Goal: Obtain resource: Obtain resource

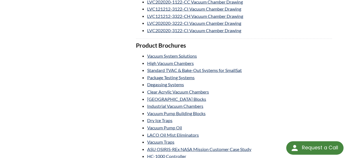
scroll to position [594, 0]
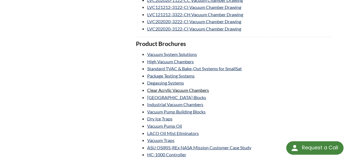
click at [198, 88] on link "Clear Acrylic Vacuum Chambers" at bounding box center [178, 90] width 62 height 5
click at [168, 116] on link "Dry Ice Traps" at bounding box center [159, 118] width 25 height 5
click at [167, 138] on link "Vacuum Traps" at bounding box center [160, 140] width 27 height 5
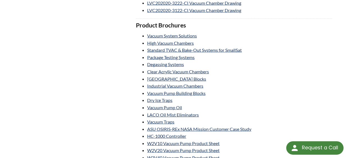
scroll to position [612, 0]
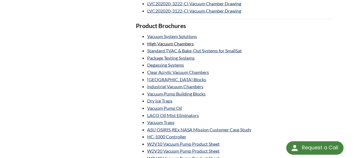
click at [190, 41] on link "High Vacuum Chambers" at bounding box center [170, 43] width 47 height 5
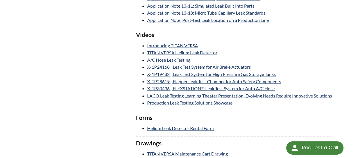
scroll to position [1740, 0]
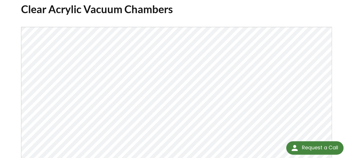
scroll to position [45, 0]
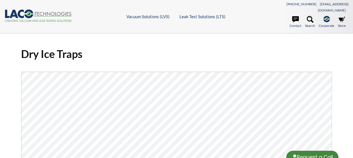
select select "Language Translate Widget"
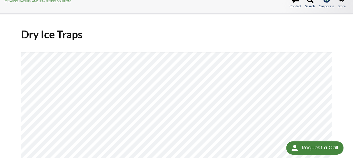
scroll to position [19, 0]
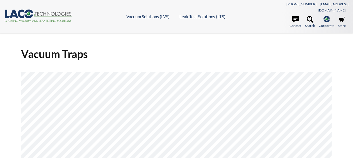
select select "Language Translate Widget"
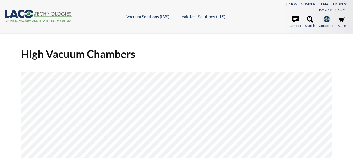
select select "Language Translate Widget"
